Goal: Information Seeking & Learning: Find specific fact

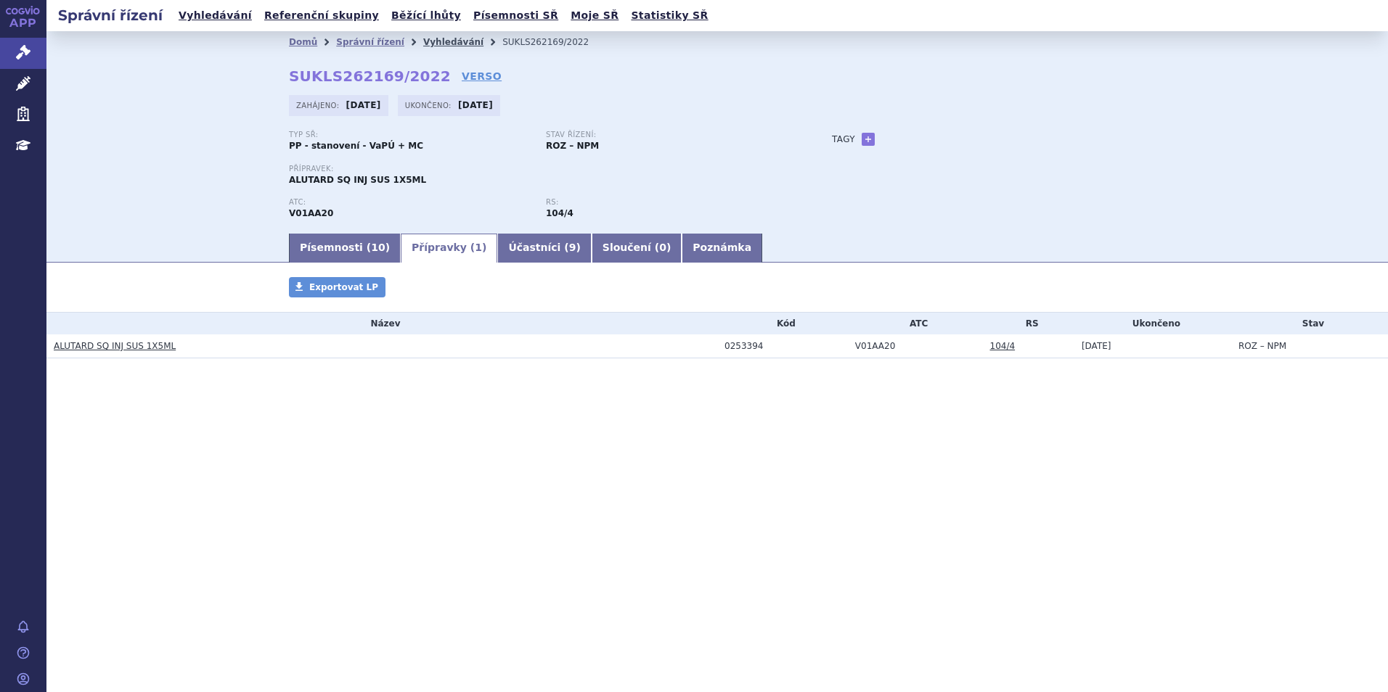
drag, startPoint x: 0, startPoint y: 0, endPoint x: 421, endPoint y: 43, distance: 423.1
click at [423, 43] on link "Vyhledávání" at bounding box center [453, 42] width 60 height 10
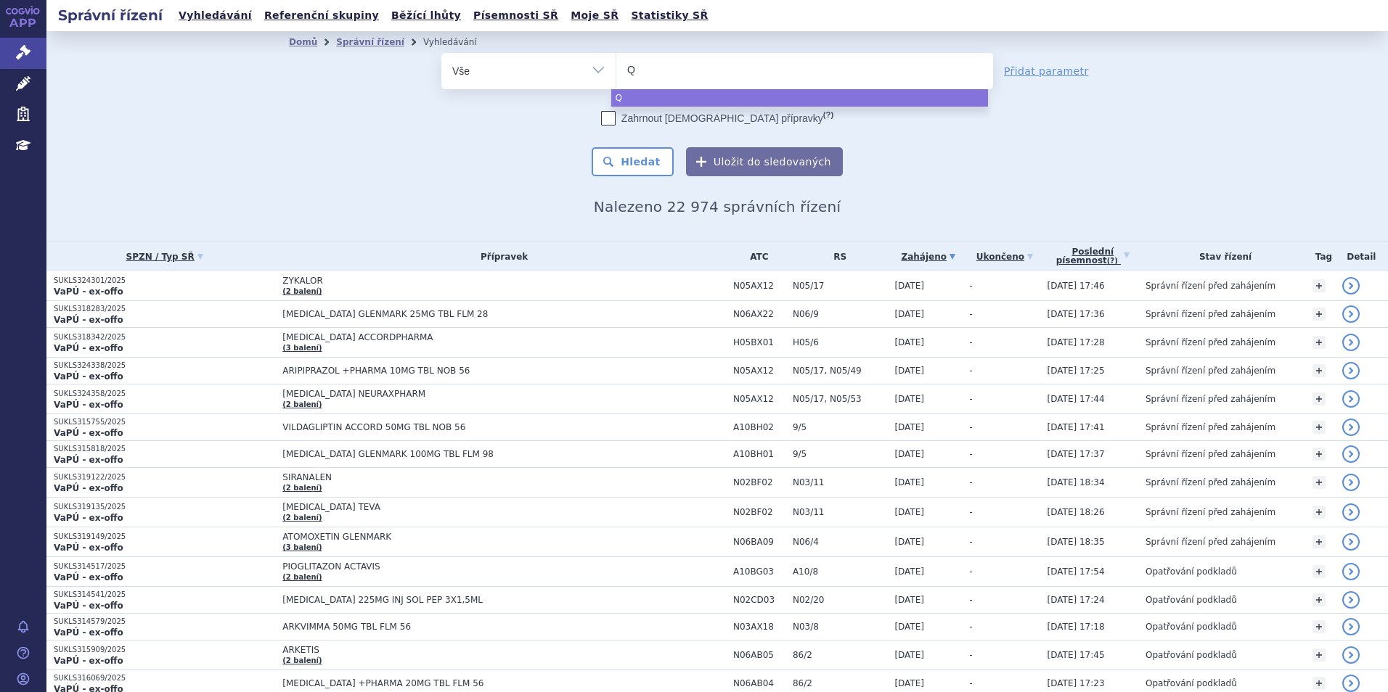
type input "QI"
type input "QINL"
type input "QINLO"
type input "[MEDICAL_DATA]"
select select "[MEDICAL_DATA]"
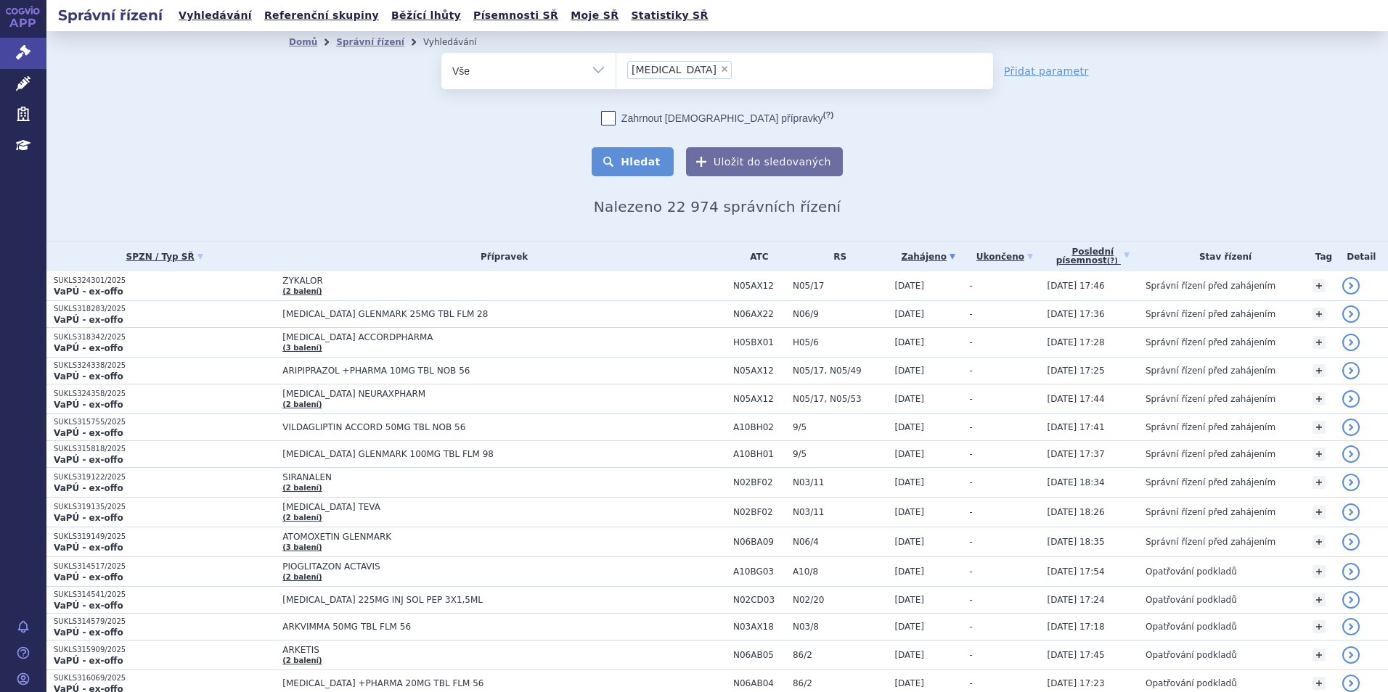
click at [629, 153] on button "Hledat" at bounding box center [632, 161] width 82 height 29
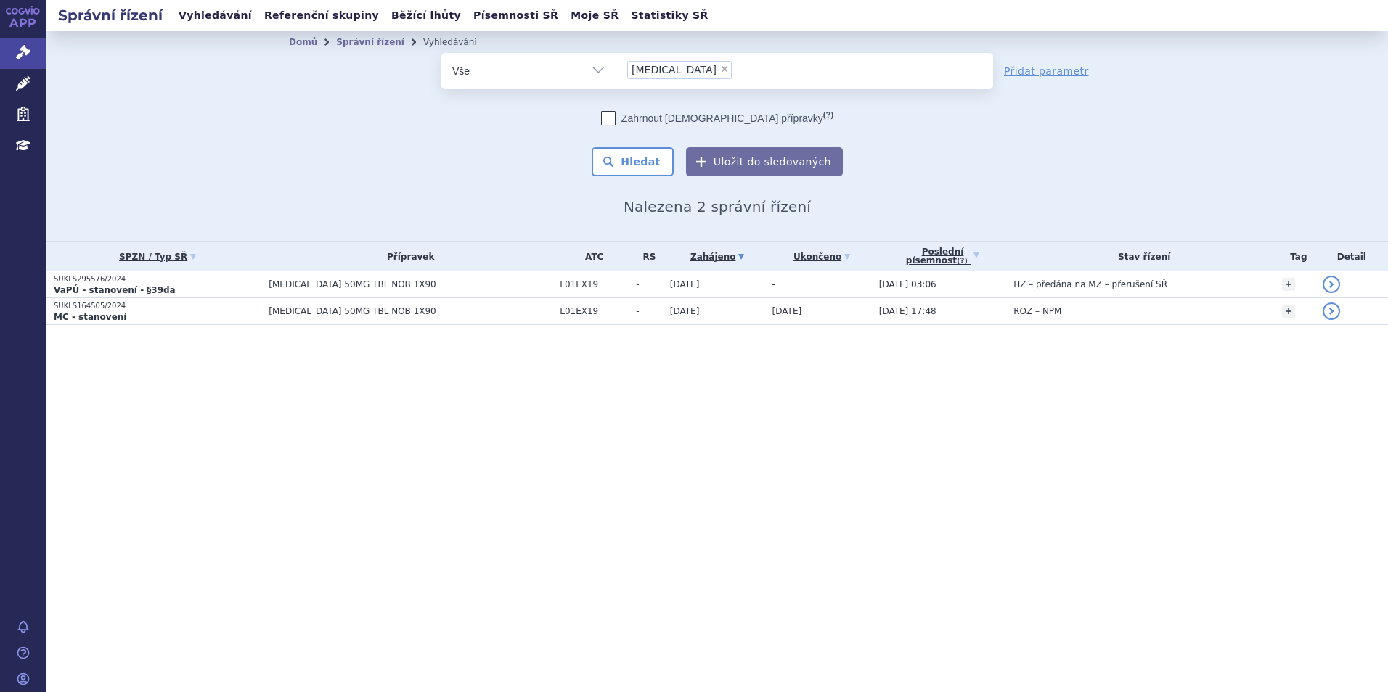
click at [258, 279] on p "SUKLS295576/2024" at bounding box center [158, 279] width 208 height 10
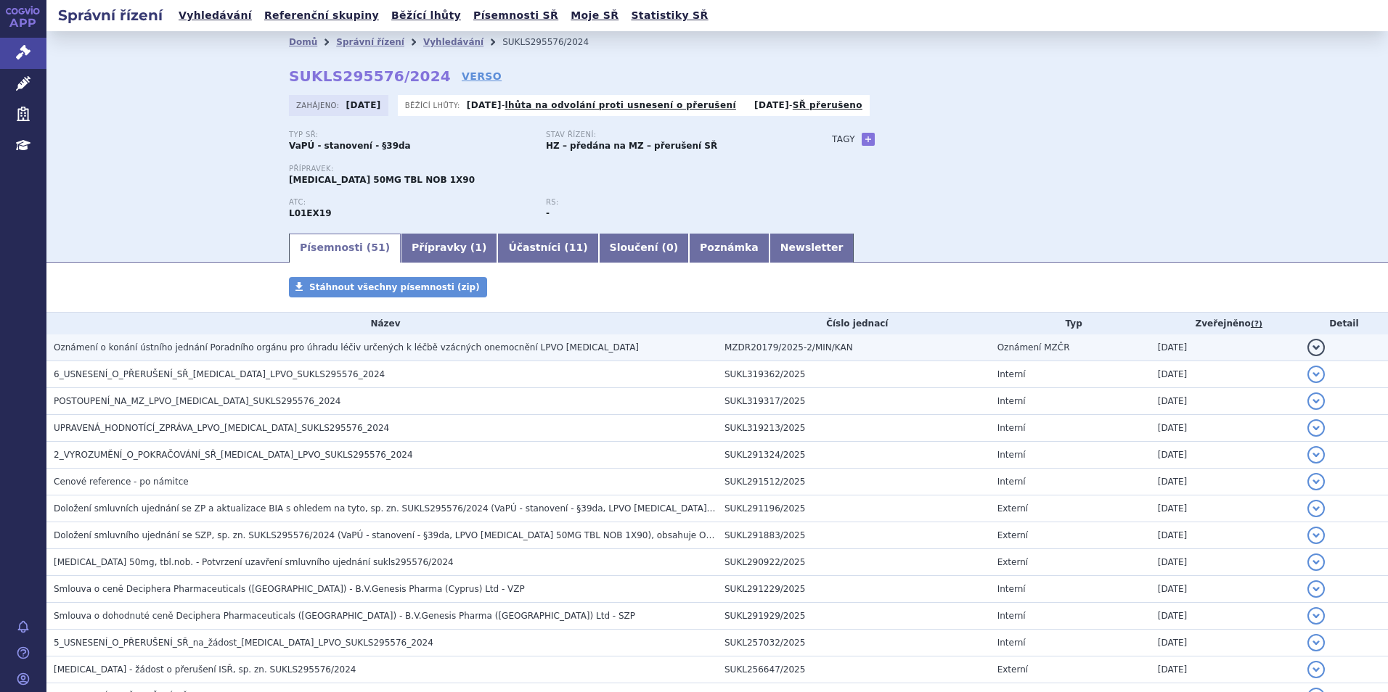
click at [203, 345] on span "Oznámení o konání ústního jednání Poradního orgánu pro úhradu léčiv určených k …" at bounding box center [346, 348] width 585 height 10
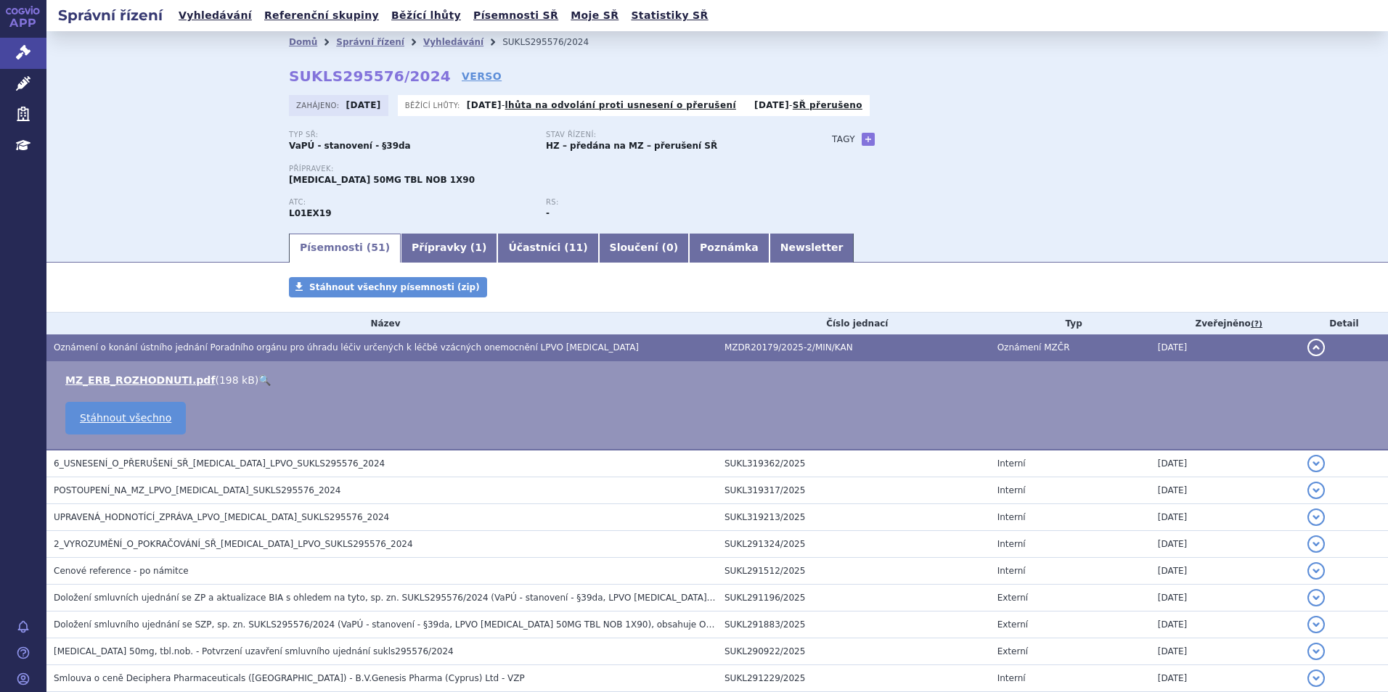
click at [258, 374] on link "🔍" at bounding box center [264, 380] width 12 height 12
